Goal: Information Seeking & Learning: Learn about a topic

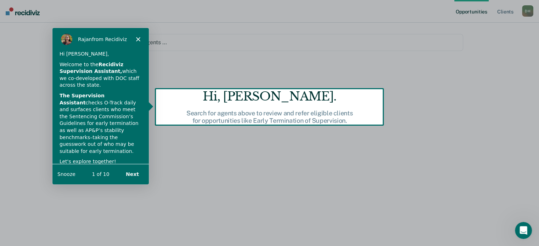
click at [137, 35] on div "[PERSON_NAME] from Recidiviz" at bounding box center [100, 38] width 96 height 23
click at [137, 38] on polygon "Close" at bounding box center [137, 39] width 4 height 4
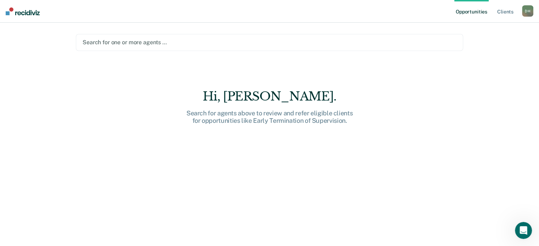
click at [149, 40] on div at bounding box center [270, 42] width 374 height 8
click at [26, 121] on div "Opportunities Client s [PERSON_NAME] [PERSON_NAME] Profile How it works Log Out…" at bounding box center [269, 123] width 539 height 246
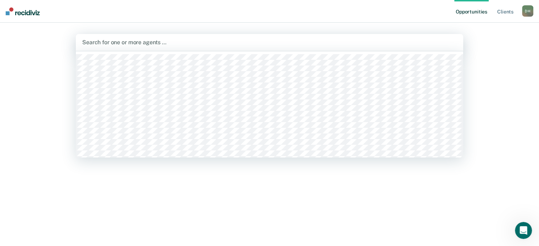
click at [86, 46] on div at bounding box center [269, 42] width 375 height 8
type input "p"
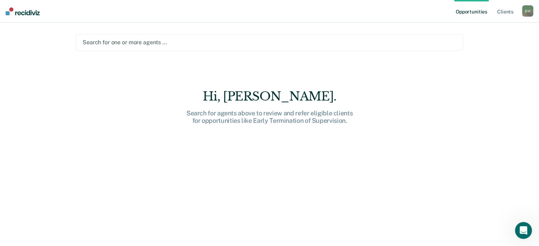
click at [472, 11] on link "Opportunities" at bounding box center [472, 11] width 34 height 23
click at [472, 13] on link "Opportunities" at bounding box center [472, 11] width 34 height 23
click at [504, 11] on link "Client s" at bounding box center [505, 11] width 19 height 23
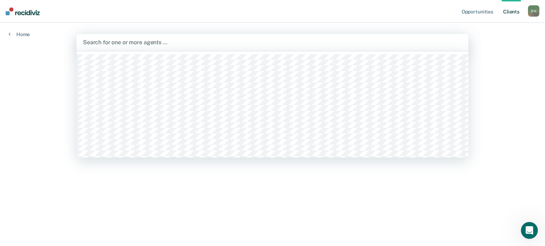
click at [117, 44] on div at bounding box center [272, 42] width 379 height 8
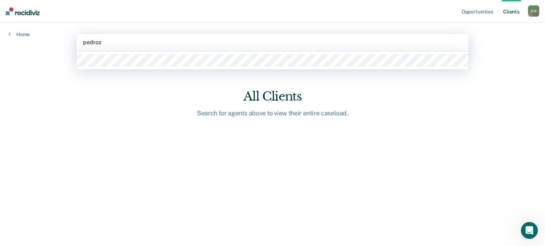
type input "[PERSON_NAME]"
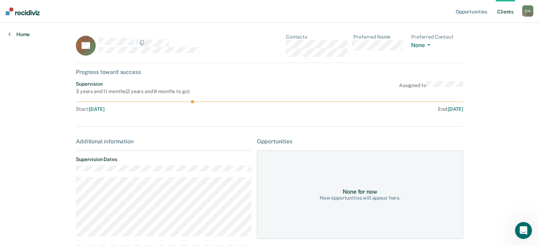
click at [24, 34] on link "Home" at bounding box center [19, 34] width 21 height 6
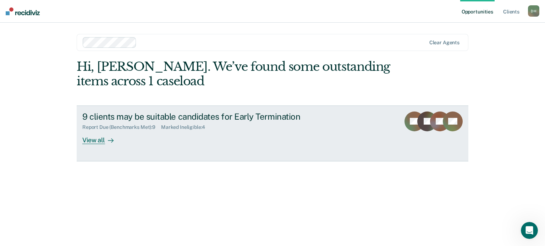
click at [84, 143] on div "View all" at bounding box center [102, 137] width 40 height 14
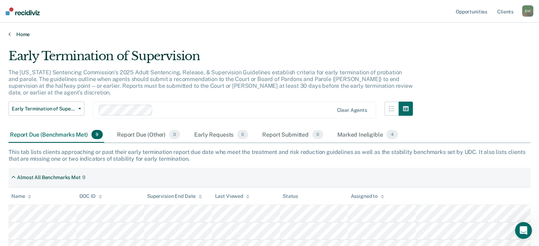
click at [25, 35] on link "Home" at bounding box center [270, 34] width 522 height 6
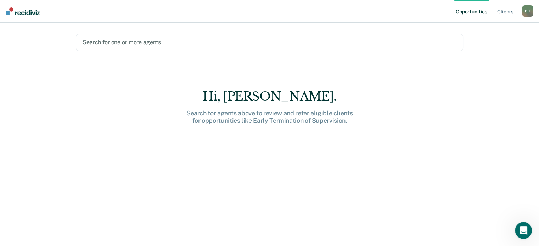
click at [150, 40] on div at bounding box center [270, 42] width 374 height 8
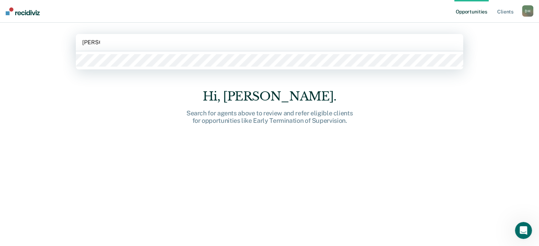
type input "cornell"
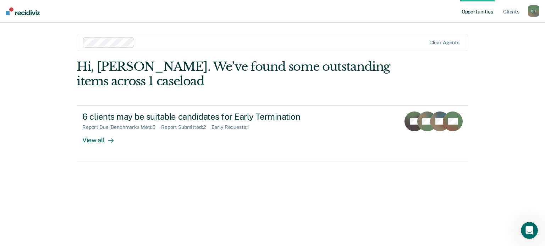
click at [530, 10] on div "D H" at bounding box center [533, 10] width 11 height 11
click at [510, 146] on div "Opportunities Client s [PERSON_NAME] [PERSON_NAME] Profile How it works Log Out…" at bounding box center [272, 123] width 545 height 246
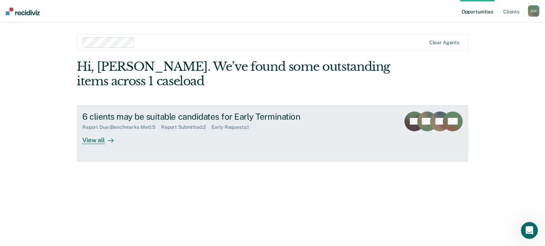
click at [91, 145] on link "6 clients may be suitable candidates for Early Termination Report Due (Benchmar…" at bounding box center [272, 134] width 391 height 56
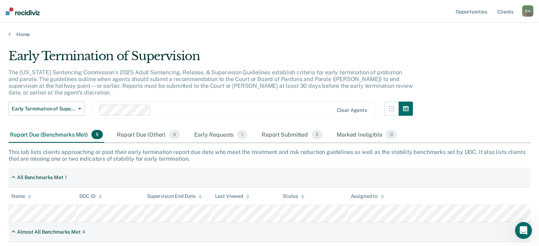
scroll to position [127, 0]
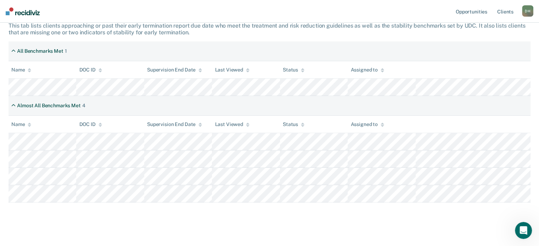
click at [253, 213] on div "Early Termination of Supervision The [US_STATE] Sentencing Commission’s 2025 Ad…" at bounding box center [270, 72] width 522 height 301
click at [471, 10] on link "Opportunities" at bounding box center [472, 11] width 34 height 23
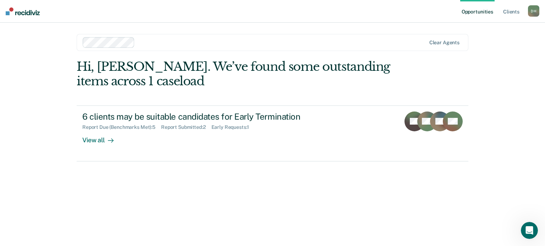
click at [471, 10] on link "Opportunities" at bounding box center [477, 11] width 34 height 23
click at [505, 12] on link "Client s" at bounding box center [510, 11] width 19 height 23
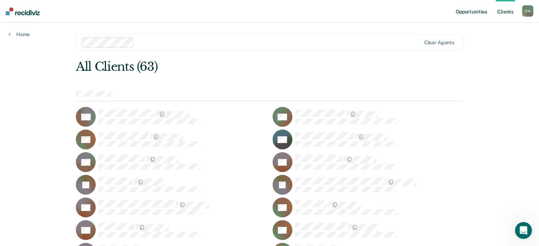
click at [472, 11] on link "Opportunities" at bounding box center [472, 11] width 34 height 23
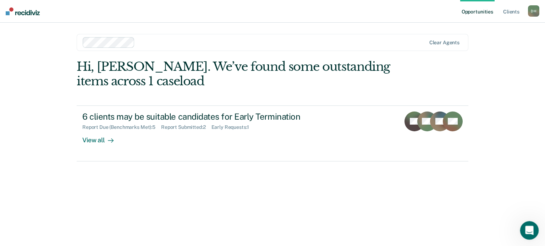
click at [526, 226] on icon "Open Intercom Messenger" at bounding box center [528, 230] width 12 height 12
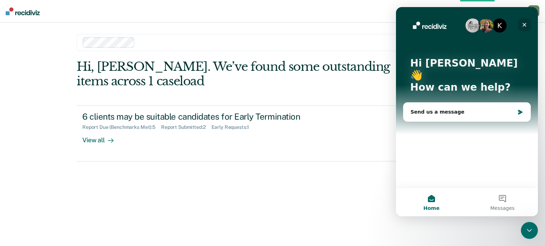
click at [525, 23] on icon "Close" at bounding box center [524, 25] width 4 height 4
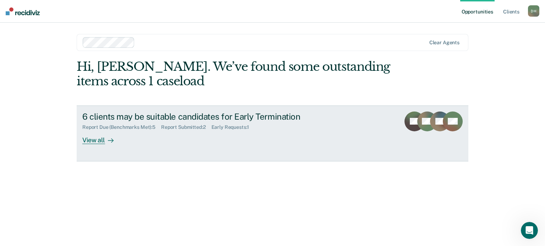
click at [172, 127] on div "Report Submitted : 2" at bounding box center [186, 127] width 50 height 6
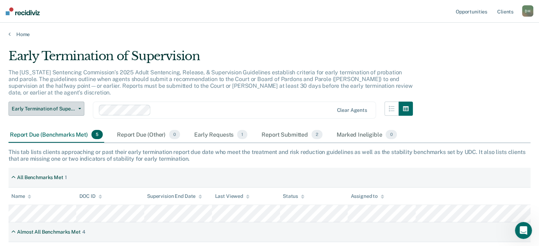
click at [79, 102] on button "Early Termination of Supervision" at bounding box center [47, 109] width 76 height 14
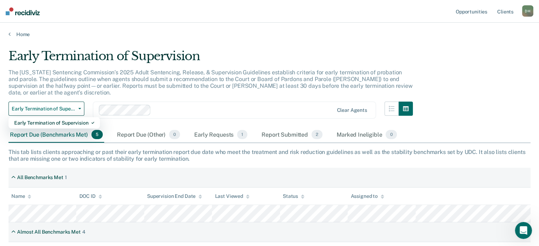
click at [178, 44] on main "Early Termination of Supervision The [US_STATE] Sentencing Commission’s 2025 Ad…" at bounding box center [269, 208] width 539 height 341
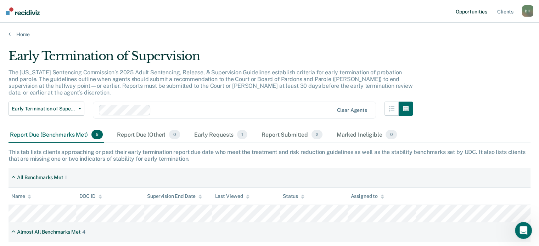
click at [464, 10] on link "Opportunities" at bounding box center [472, 11] width 34 height 23
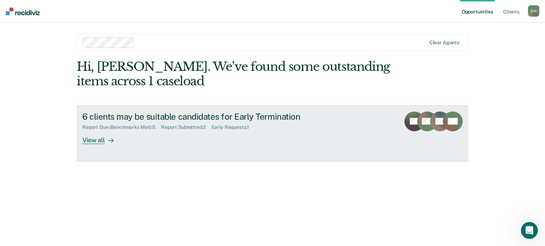
click at [409, 115] on icon at bounding box center [419, 112] width 28 height 19
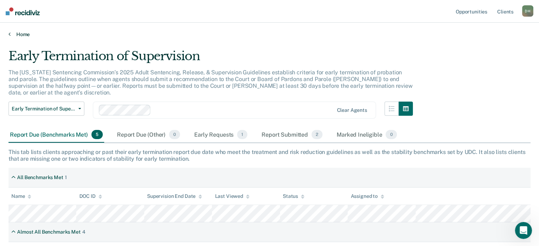
click at [21, 32] on link "Home" at bounding box center [270, 34] width 522 height 6
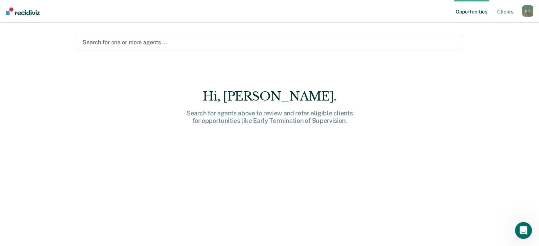
click at [467, 12] on link "Opportunities" at bounding box center [472, 11] width 34 height 23
drag, startPoint x: 467, startPoint y: 12, endPoint x: 503, endPoint y: 12, distance: 36.5
click at [503, 12] on ul "Opportunities Client s" at bounding box center [489, 11] width 68 height 23
click at [507, 13] on link "Client s" at bounding box center [505, 11] width 19 height 23
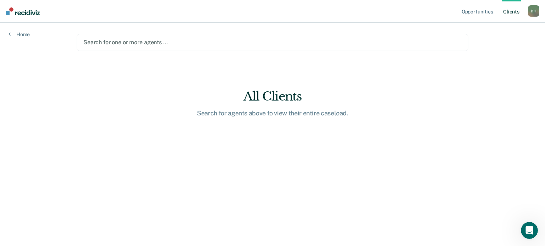
click at [230, 96] on div "All Clients" at bounding box center [272, 96] width 227 height 15
click at [94, 45] on div at bounding box center [272, 42] width 378 height 8
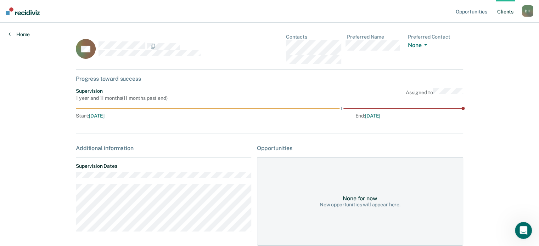
click at [9, 34] on icon at bounding box center [10, 34] width 2 height 6
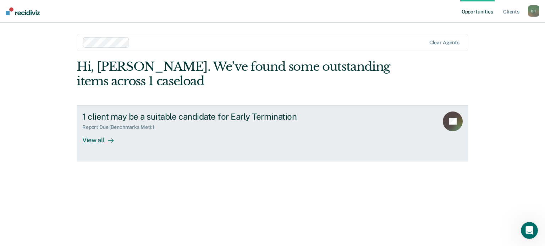
click at [92, 141] on div "View all" at bounding box center [102, 137] width 40 height 14
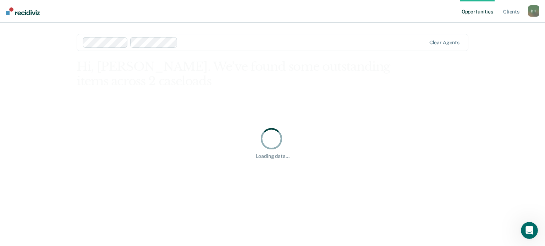
drag, startPoint x: 95, startPoint y: 52, endPoint x: 98, endPoint y: 109, distance: 56.8
click at [98, 109] on div "Loading data..." at bounding box center [272, 143] width 391 height 167
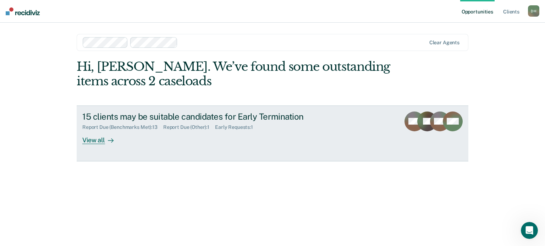
click at [411, 128] on icon at bounding box center [412, 126] width 25 height 21
